Goal: Task Accomplishment & Management: Complete application form

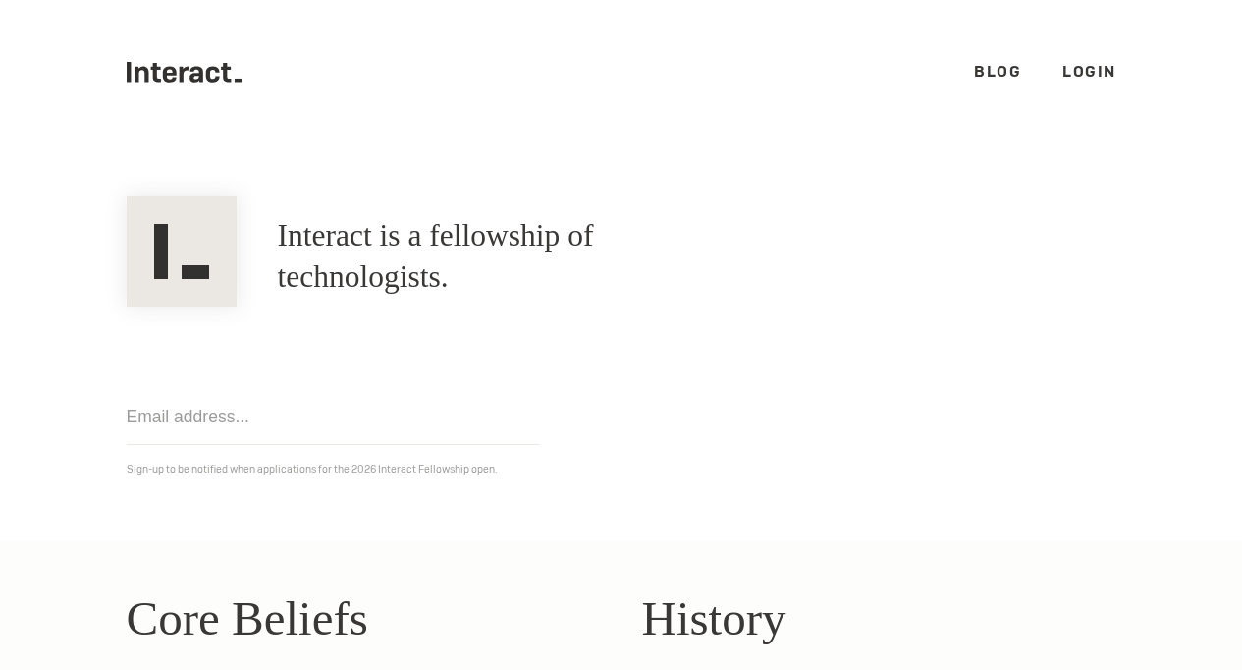
click at [359, 466] on p "Sign-up to be notified when applications for the 2026 Interact Fellowship open." at bounding box center [622, 469] width 990 height 21
click at [983, 80] on link "Blog" at bounding box center [997, 71] width 47 height 21
click at [355, 473] on p "Sign-up to be notified when applications for the 2026 Interact Fellowship open." at bounding box center [622, 469] width 990 height 21
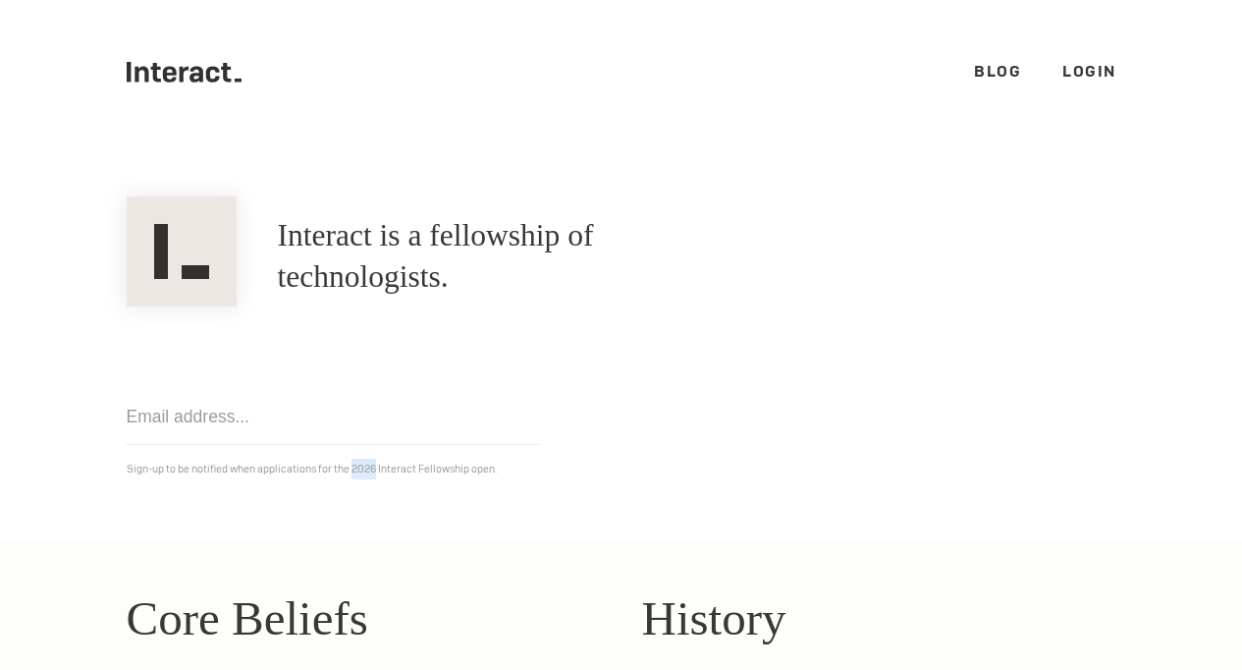
click at [355, 474] on p "Sign-up to be notified when applications for the 2026 Interact Fellowship open." at bounding box center [622, 469] width 990 height 21
click at [1097, 73] on link "Login" at bounding box center [1090, 71] width 54 height 21
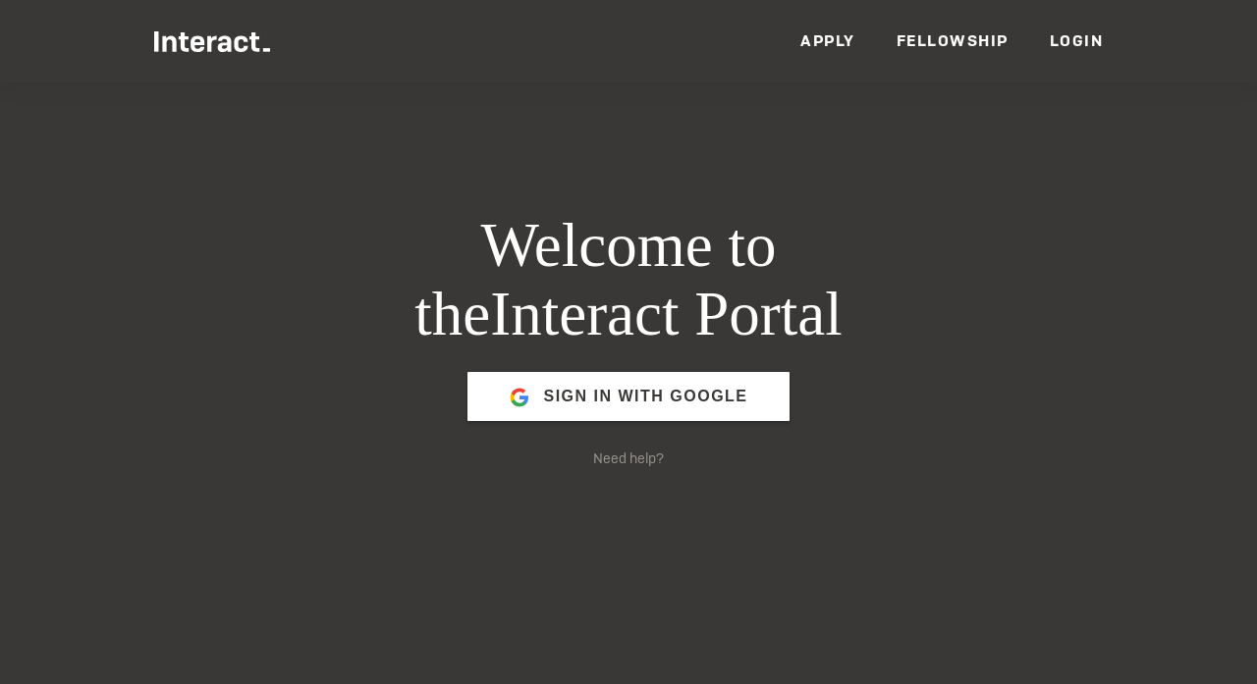
click at [813, 34] on link "Apply" at bounding box center [827, 40] width 55 height 21
click at [962, 33] on link "Fellowship" at bounding box center [953, 40] width 112 height 21
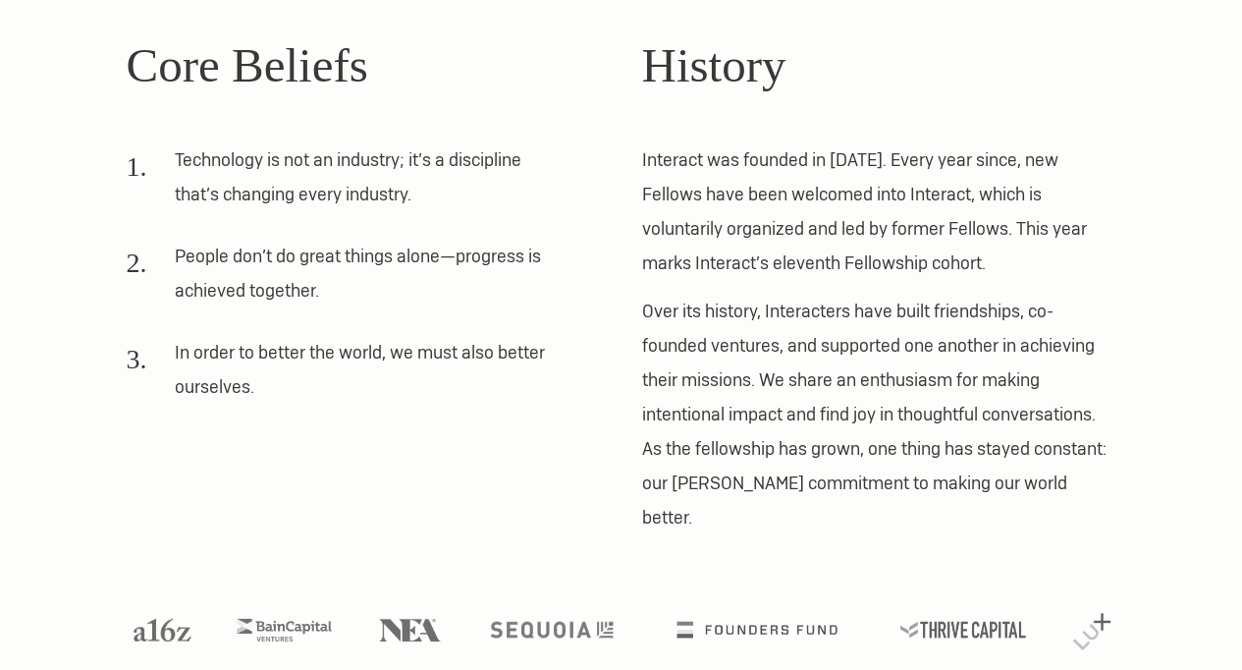
scroll to position [552, 0]
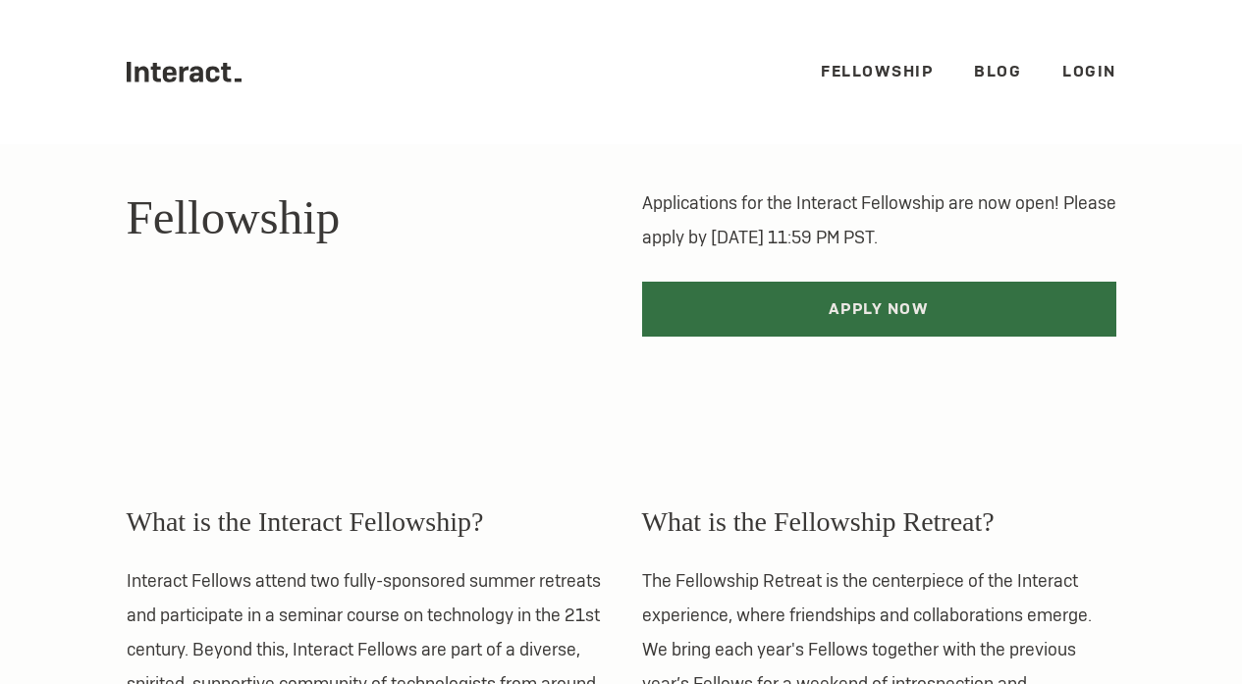
click at [1051, 333] on link "Apply Now" at bounding box center [879, 309] width 474 height 55
